Goal: Information Seeking & Learning: Check status

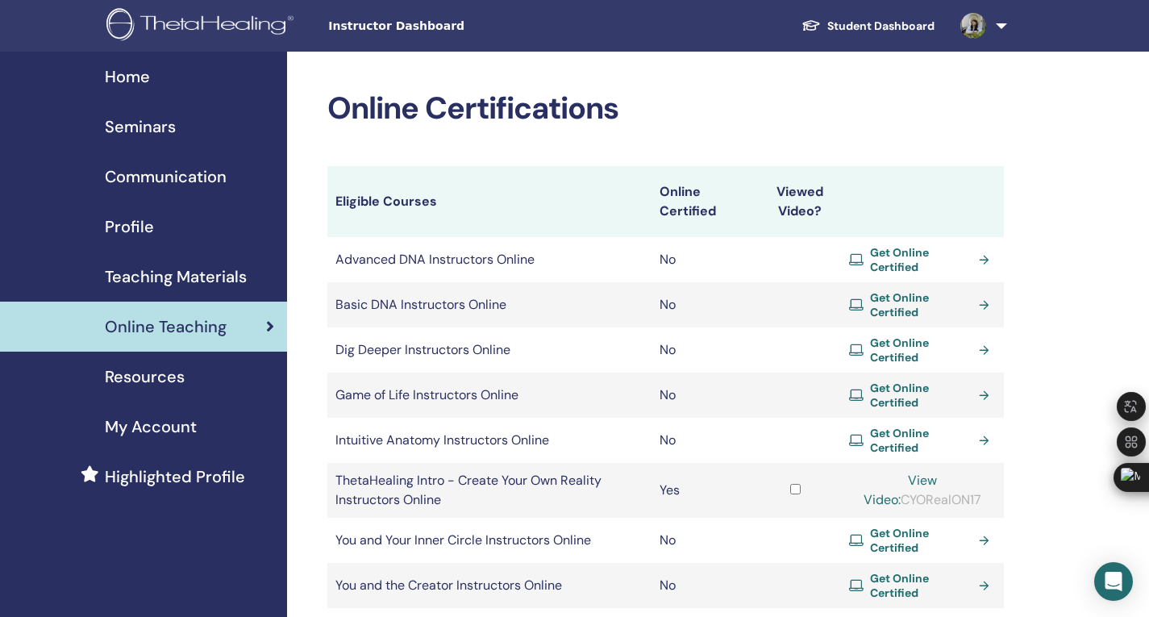
click at [155, 126] on span "Seminars" at bounding box center [140, 126] width 71 height 24
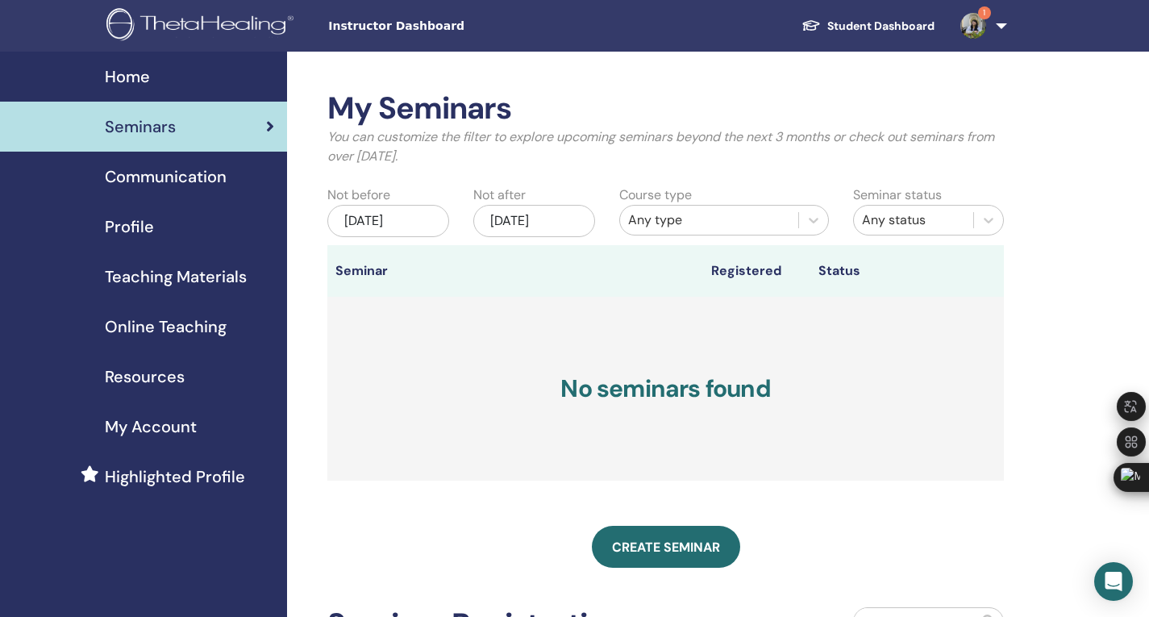
click at [975, 23] on img at bounding box center [973, 26] width 26 height 26
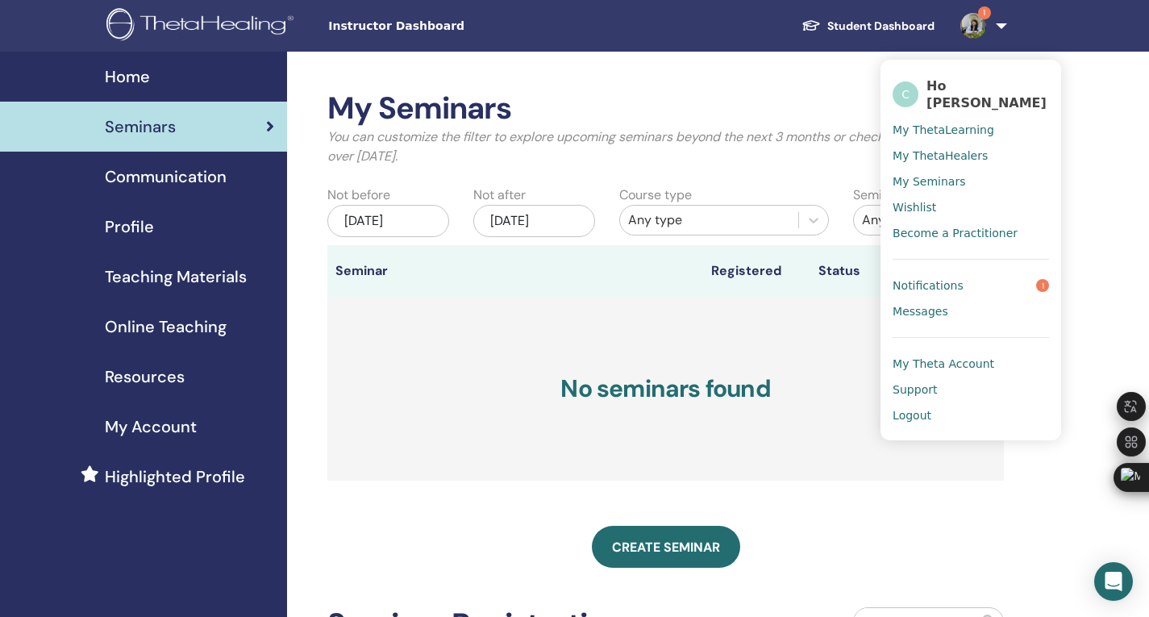
click at [984, 277] on link "Notifications 1" at bounding box center [971, 286] width 156 height 26
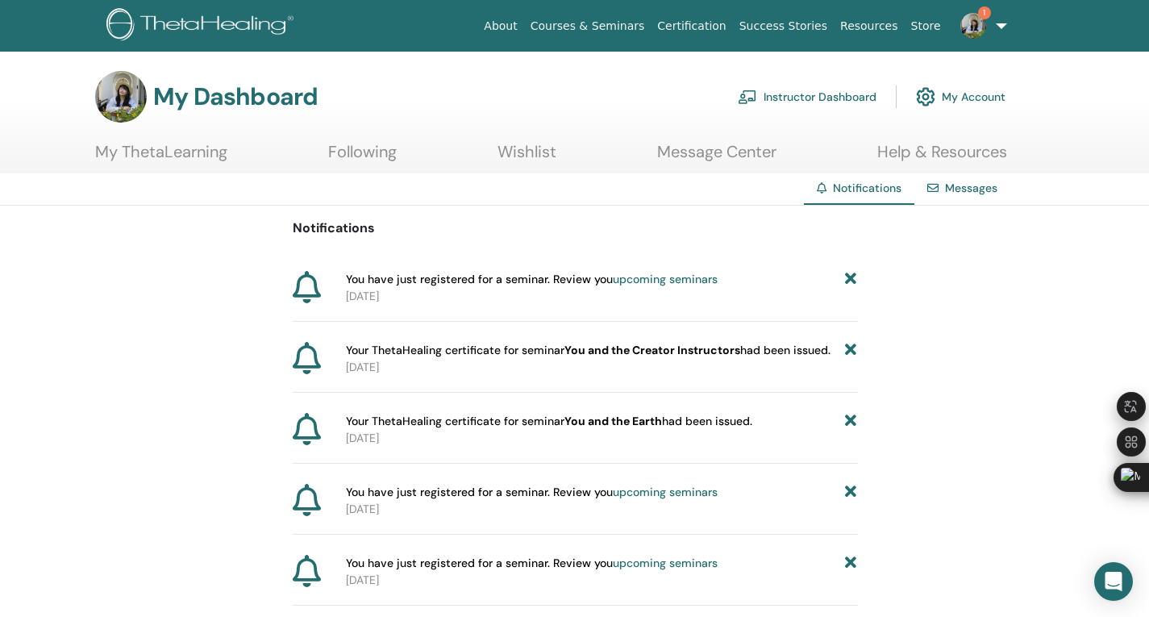
click at [668, 278] on link "upcoming seminars" at bounding box center [665, 279] width 105 height 15
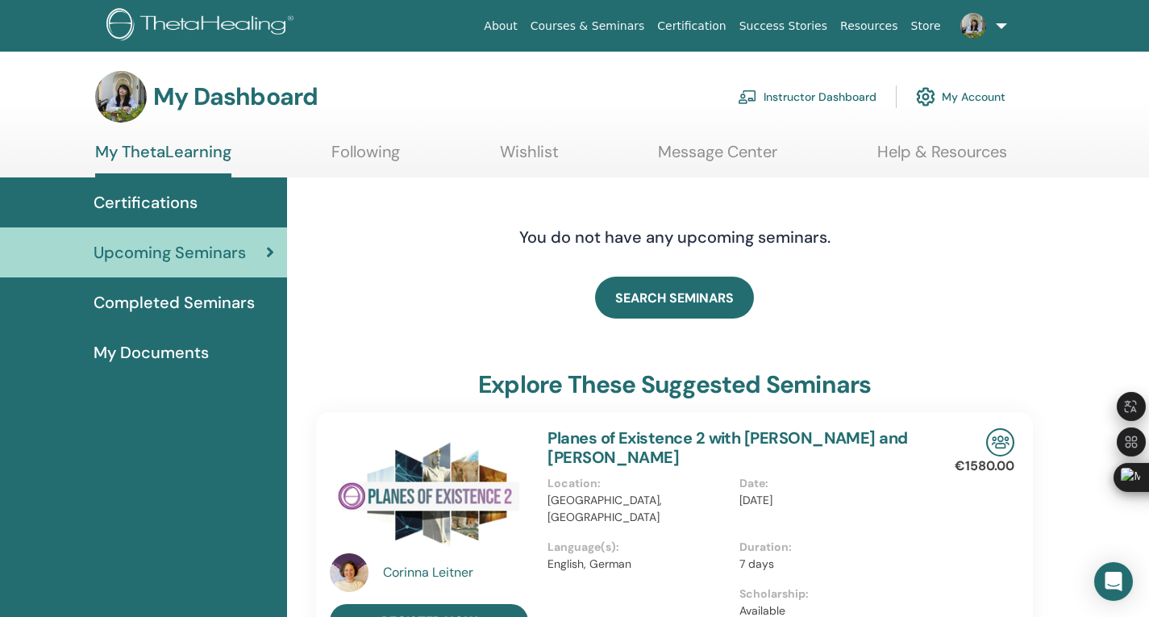
click at [974, 19] on img at bounding box center [973, 26] width 26 height 26
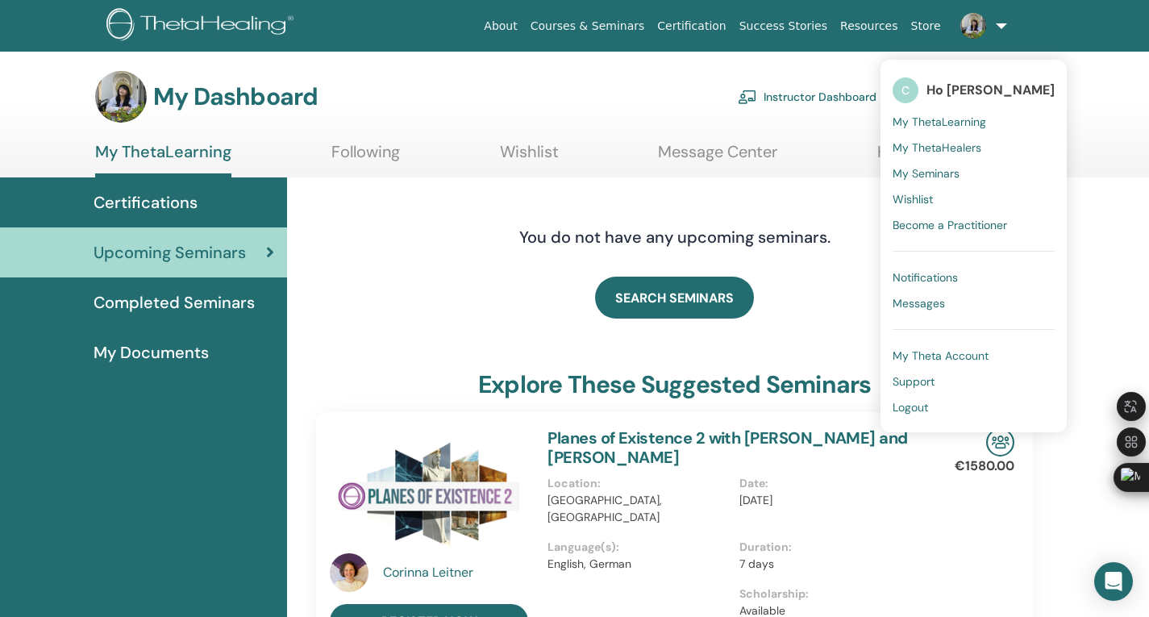
click at [945, 276] on span "Notifications" at bounding box center [925, 277] width 65 height 15
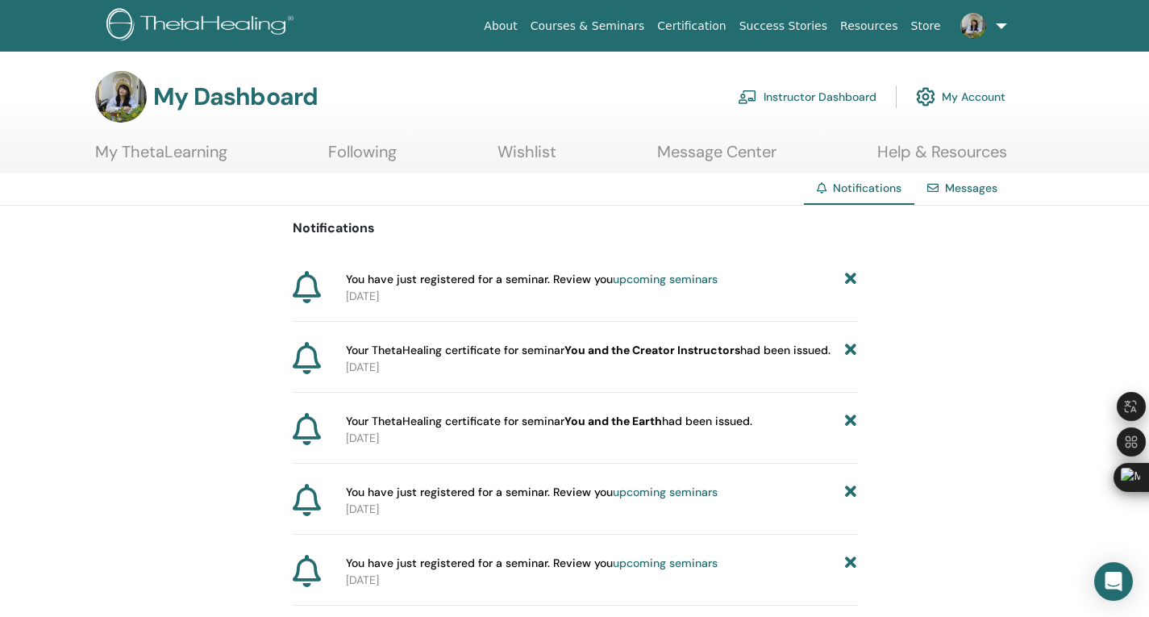
click at [175, 156] on link "My ThetaLearning" at bounding box center [161, 157] width 132 height 31
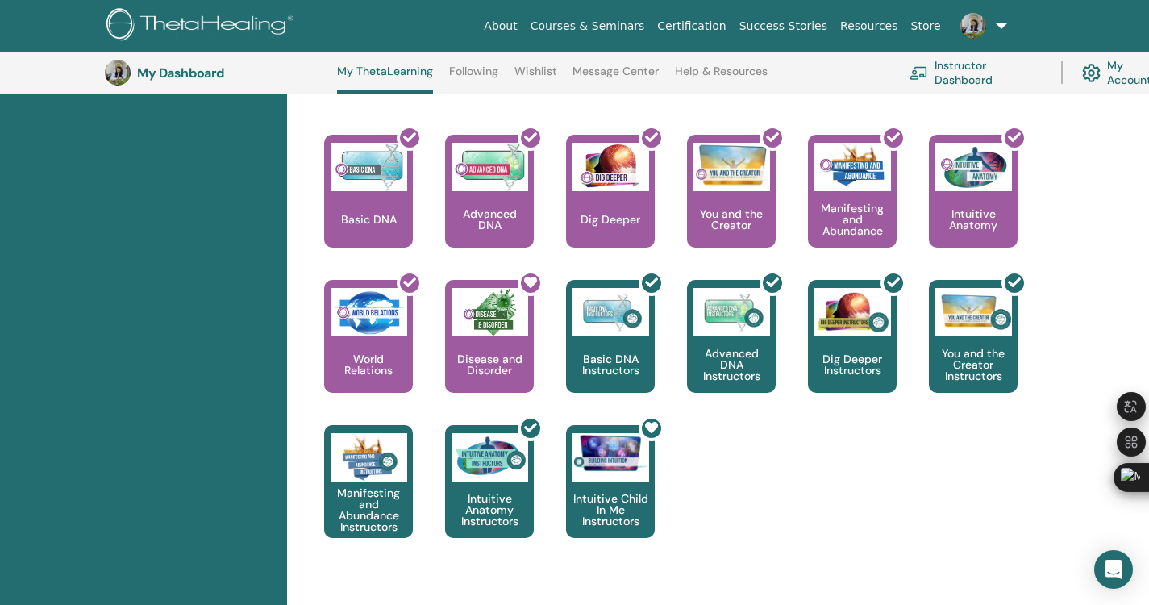
scroll to position [688, 0]
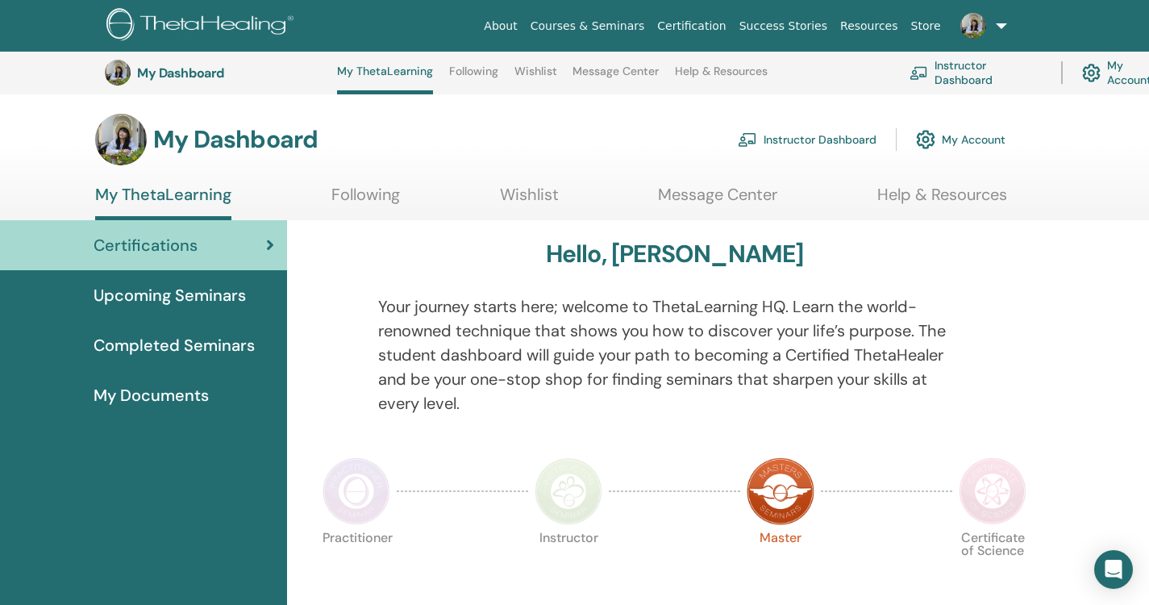
scroll to position [688, 0]
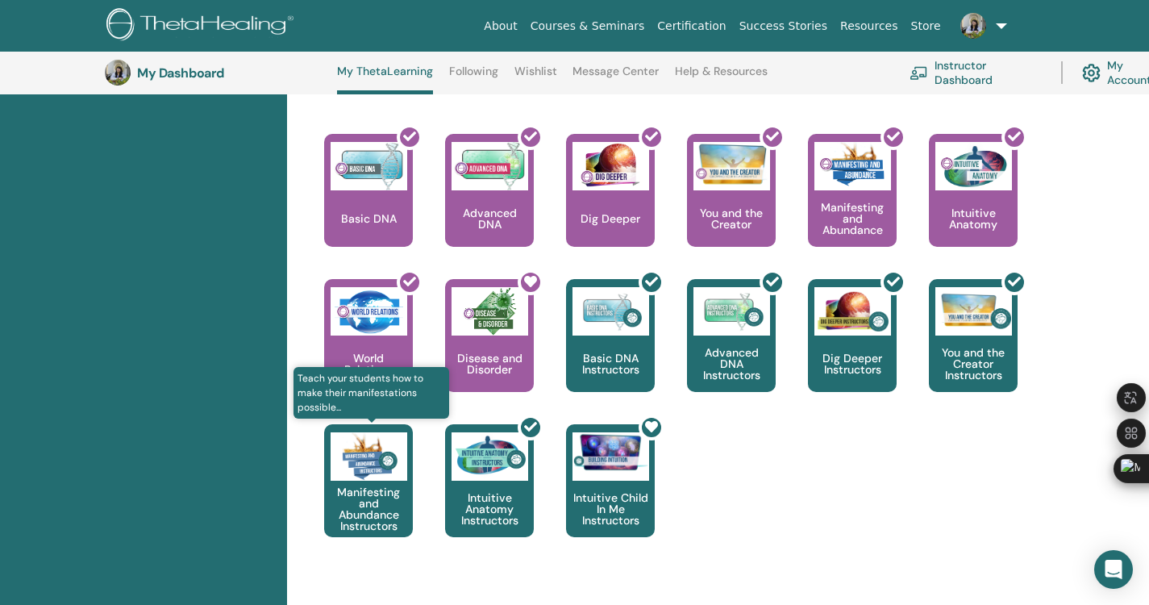
click at [389, 451] on img at bounding box center [369, 456] width 77 height 48
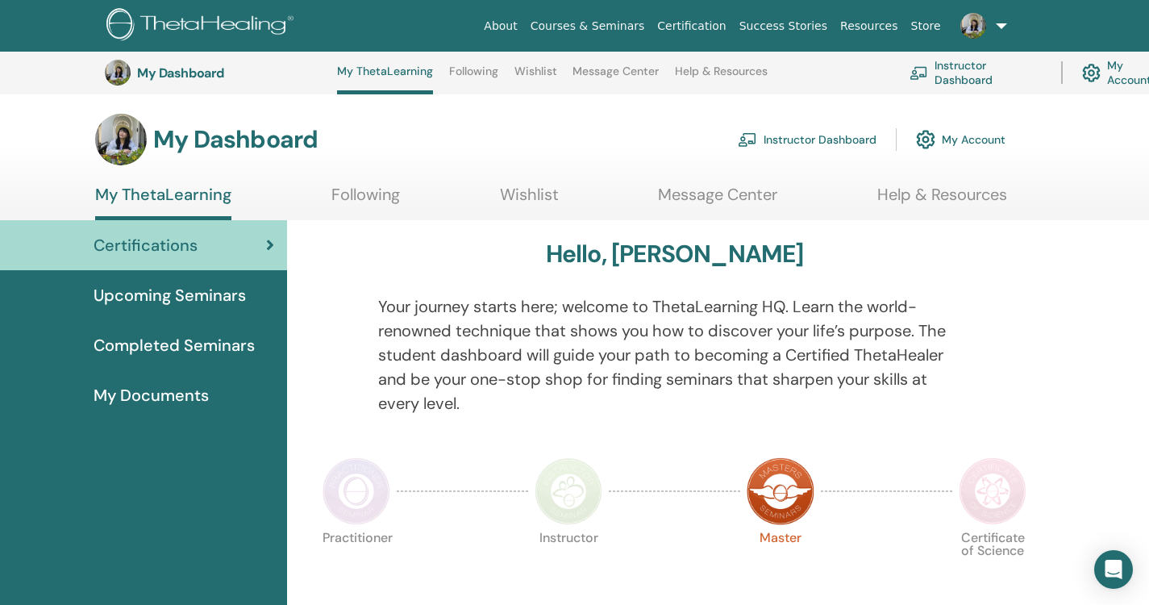
scroll to position [688, 0]
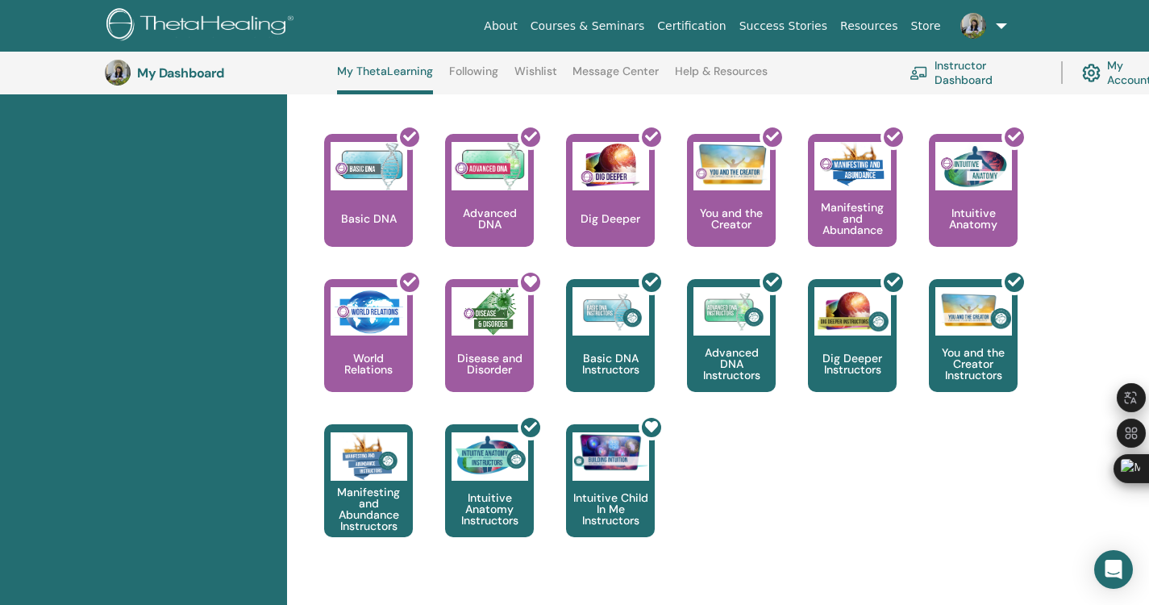
click at [890, 522] on div "This is where your ThetaHealing journey begins. This is the first seminar to ta…" at bounding box center [662, 351] width 741 height 435
click at [847, 237] on div at bounding box center [862, 196] width 89 height 145
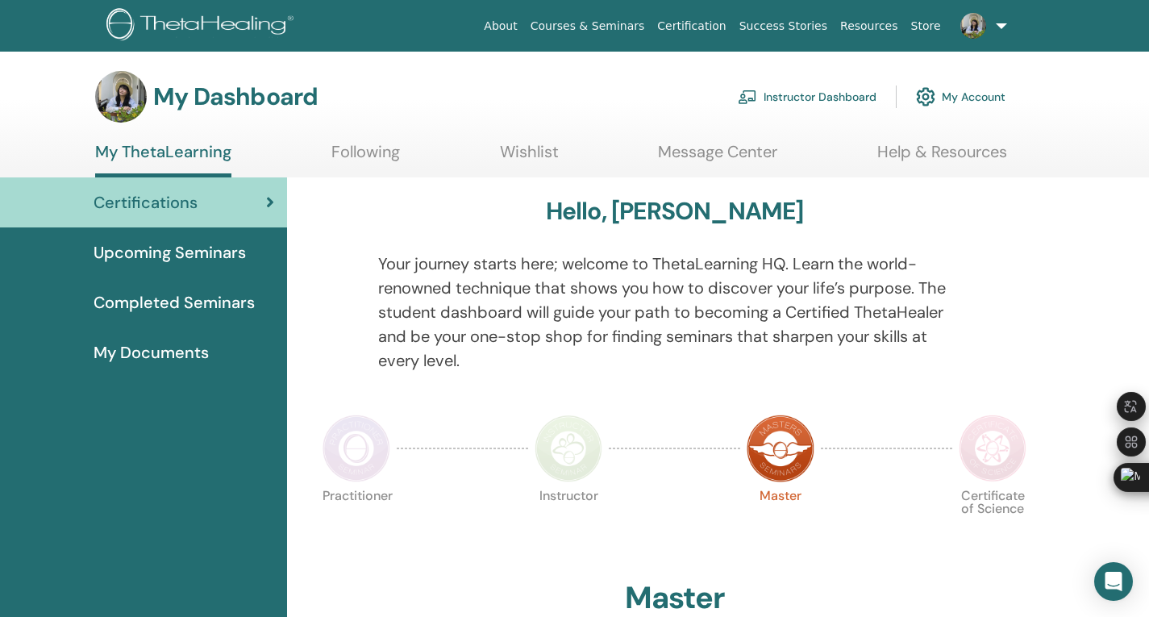
click at [191, 302] on span "Completed Seminars" at bounding box center [174, 302] width 161 height 24
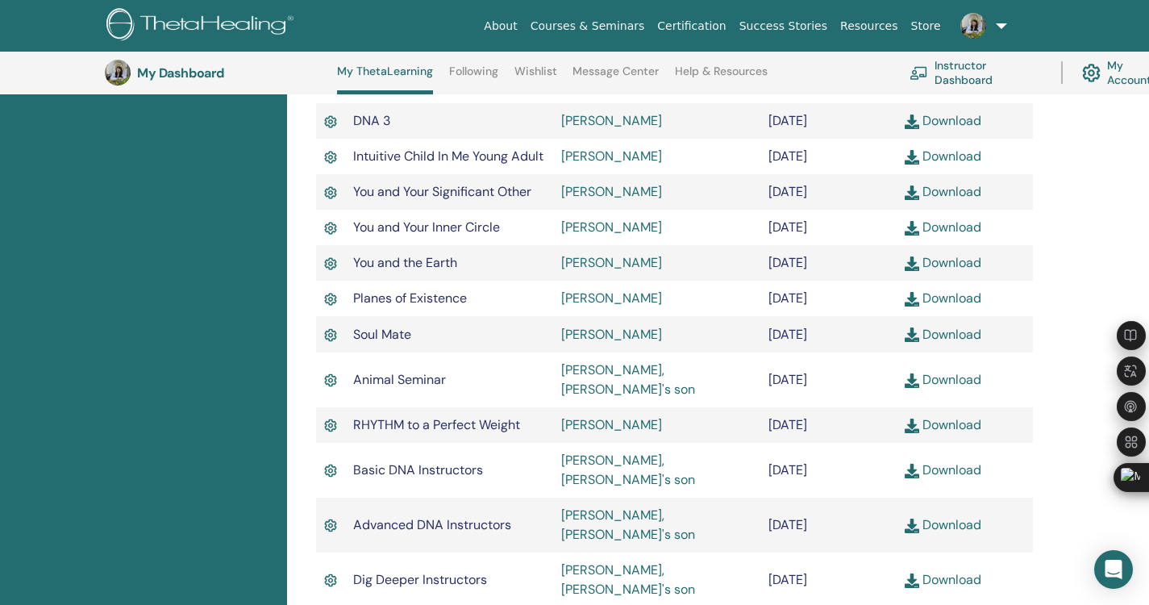
scroll to position [1010, 0]
